Goal: Information Seeking & Learning: Learn about a topic

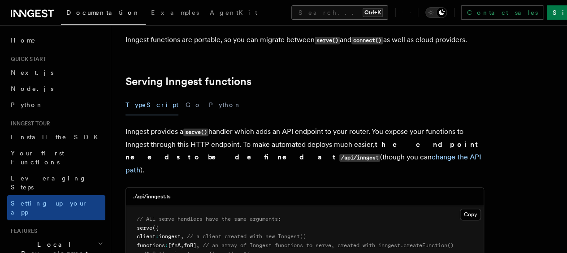
click at [301, 14] on button "Search... Ctrl+K" at bounding box center [340, 12] width 97 height 14
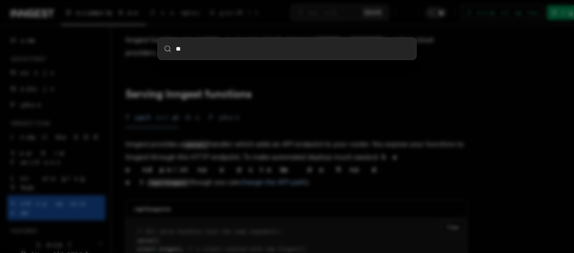
type input "**"
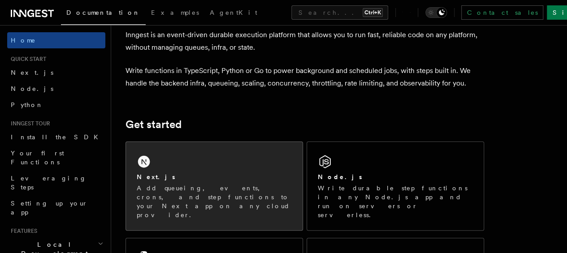
click at [215, 174] on div "Next.js Add queueing, events, crons, and step functions to your Next app on any…" at bounding box center [214, 186] width 177 height 88
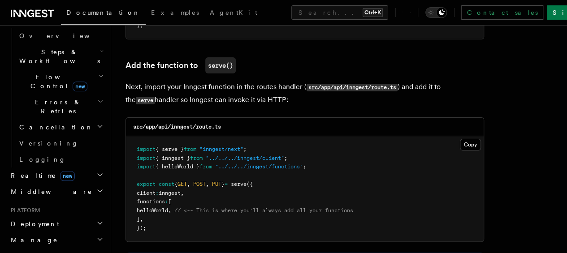
scroll to position [15, 0]
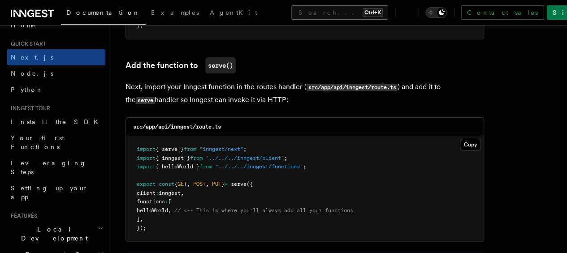
click at [292, 17] on button "Search... Ctrl+K" at bounding box center [340, 12] width 97 height 14
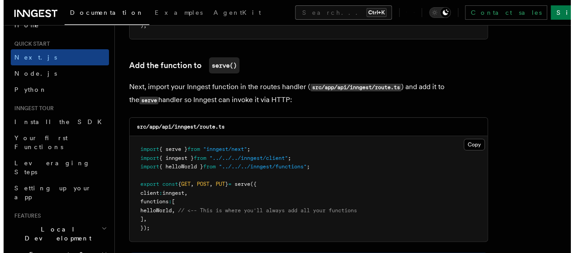
scroll to position [1741, 0]
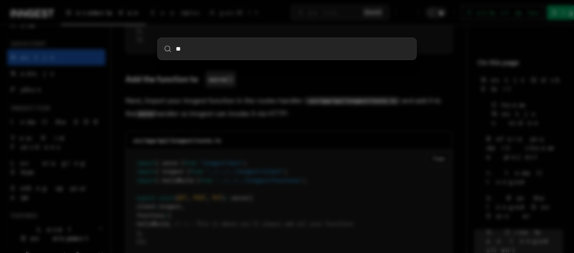
type input "**"
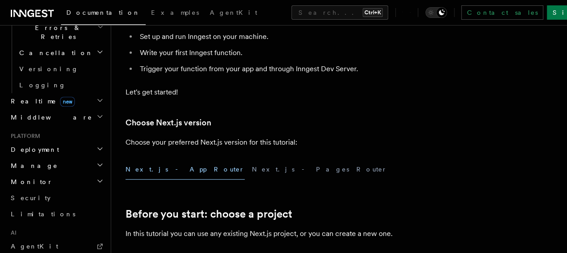
scroll to position [269, 0]
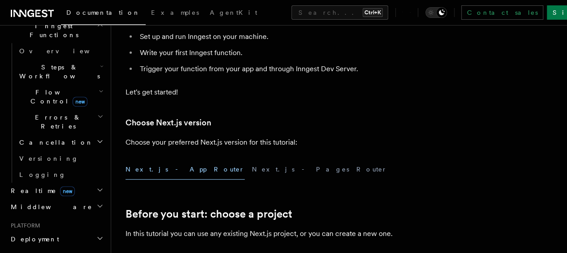
click at [50, 248] on h2 "Manage" at bounding box center [56, 256] width 98 height 16
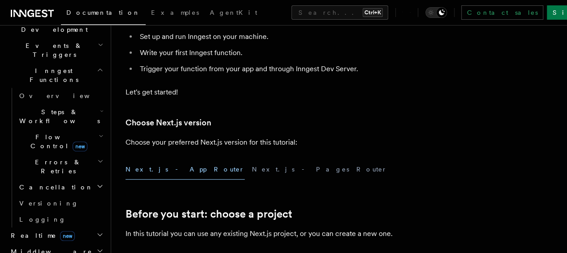
scroll to position [179, 0]
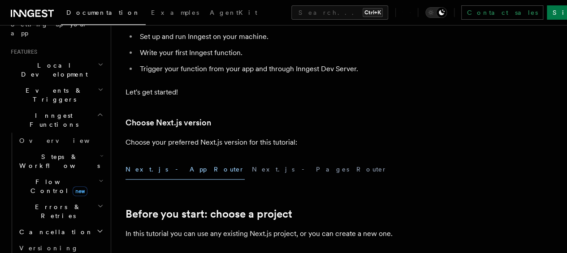
click at [61, 153] on span "Steps & Workflows" at bounding box center [58, 162] width 84 height 18
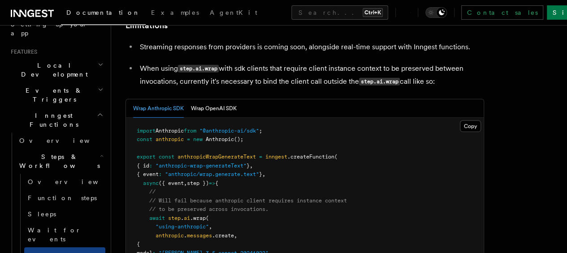
scroll to position [1391, 0]
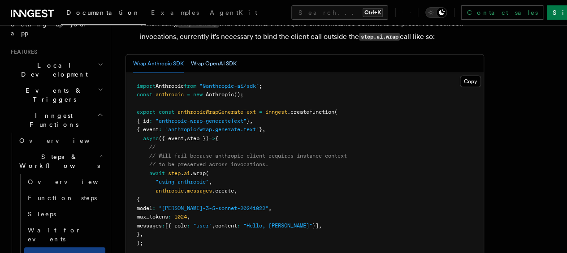
click at [226, 73] on button "Wrap OpenAI SDK" at bounding box center [214, 64] width 46 height 18
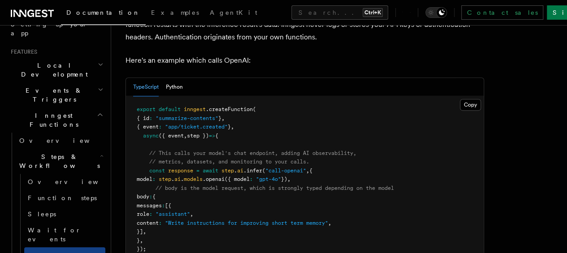
scroll to position [516, 0]
